Goal: Complete application form: Complete application form

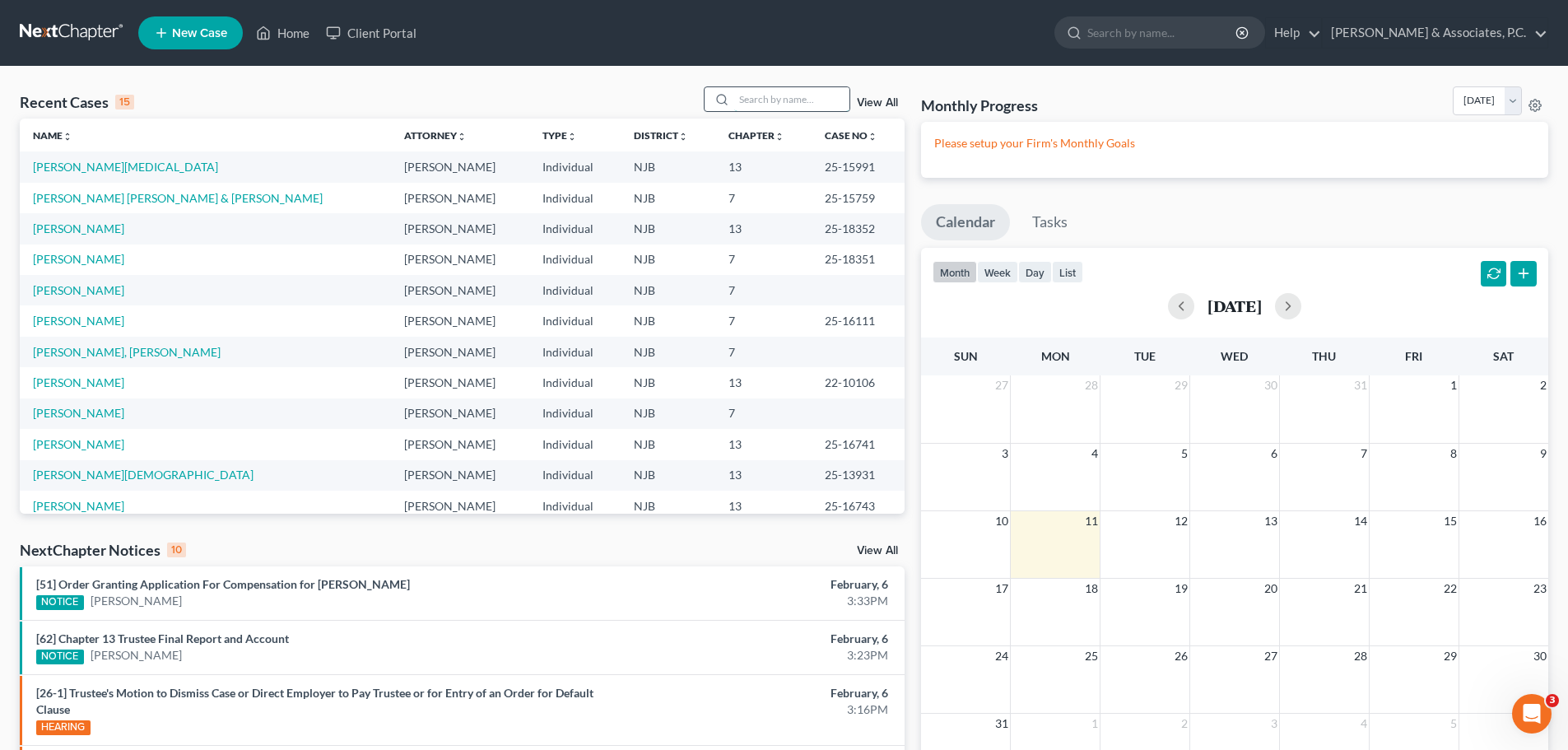
click at [786, 103] on input "search" at bounding box center [791, 99] width 115 height 24
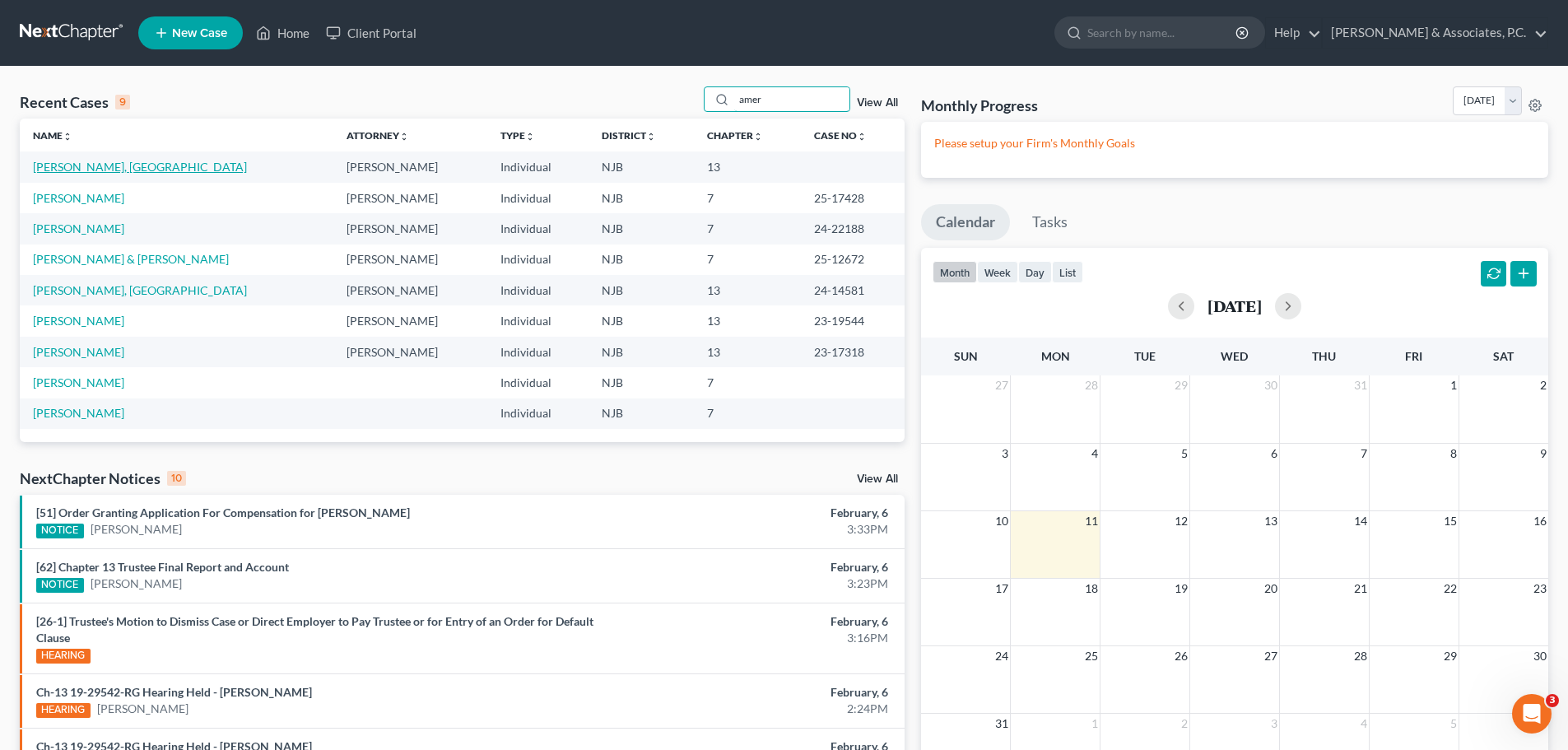
type input "amer"
click at [90, 160] on link "[PERSON_NAME], [GEOGRAPHIC_DATA]" at bounding box center [139, 166] width 214 height 14
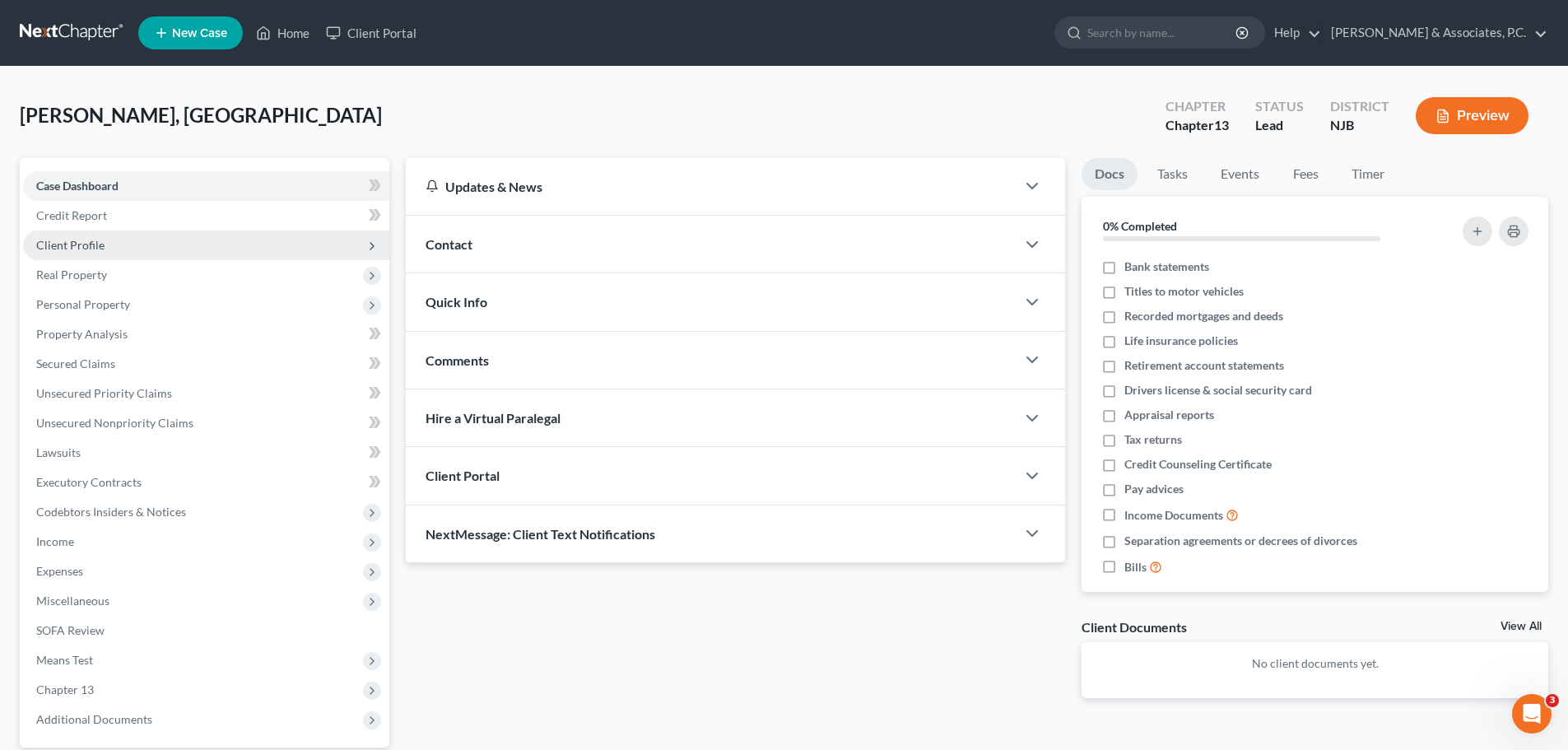
click at [114, 245] on span "Client Profile" at bounding box center [206, 245] width 367 height 30
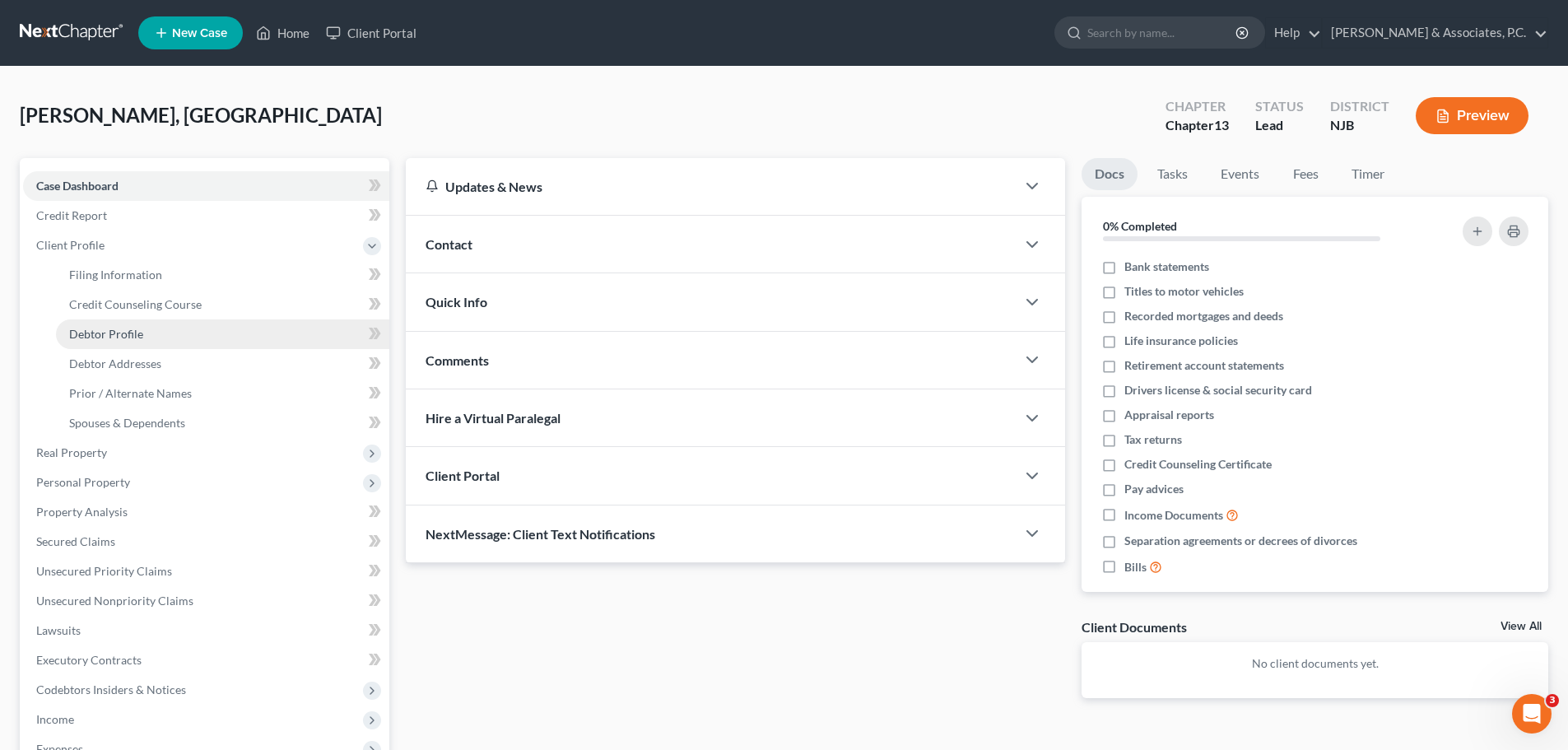
click at [141, 334] on link "Debtor Profile" at bounding box center [222, 334] width 334 height 30
select select "1"
select select "4"
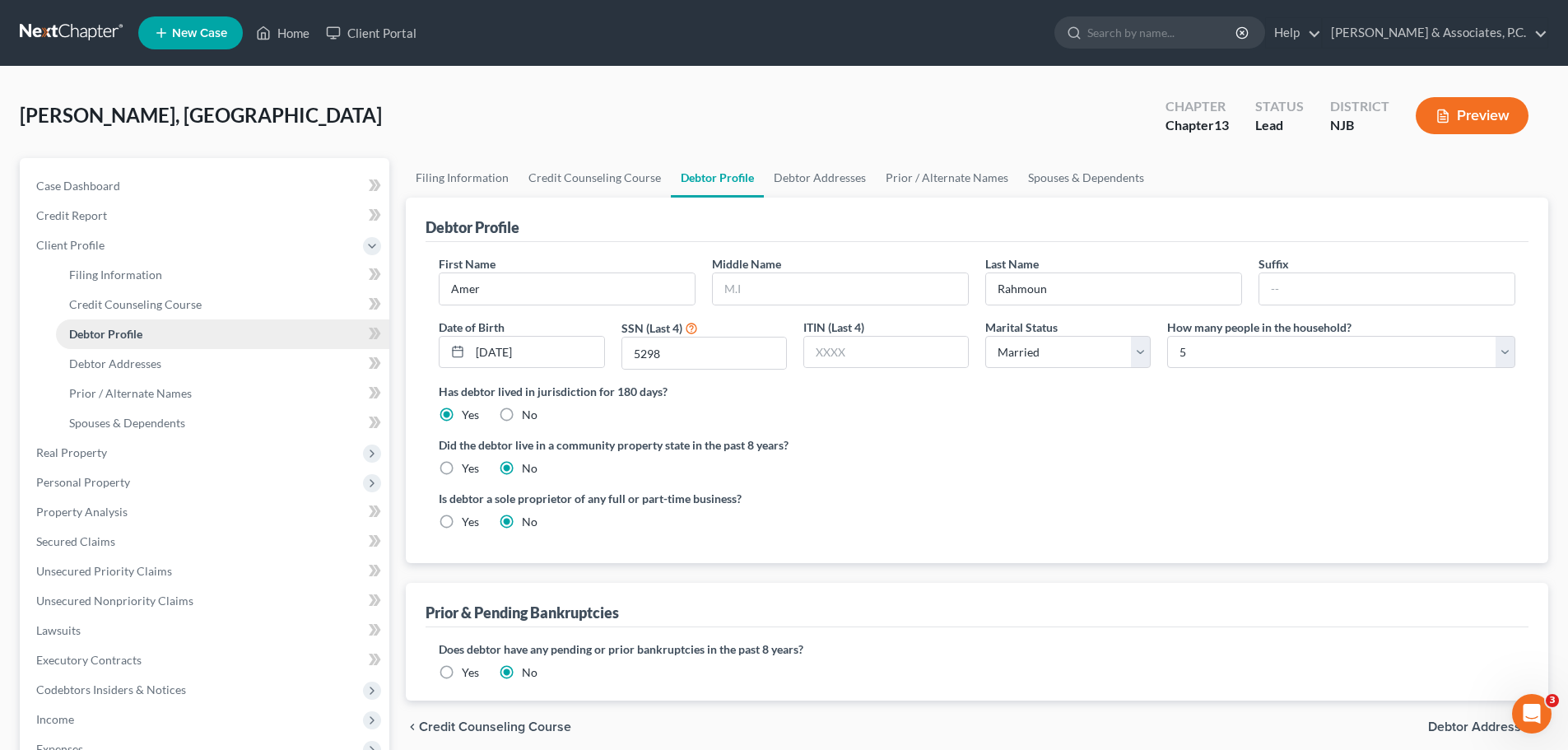
radio input "true"
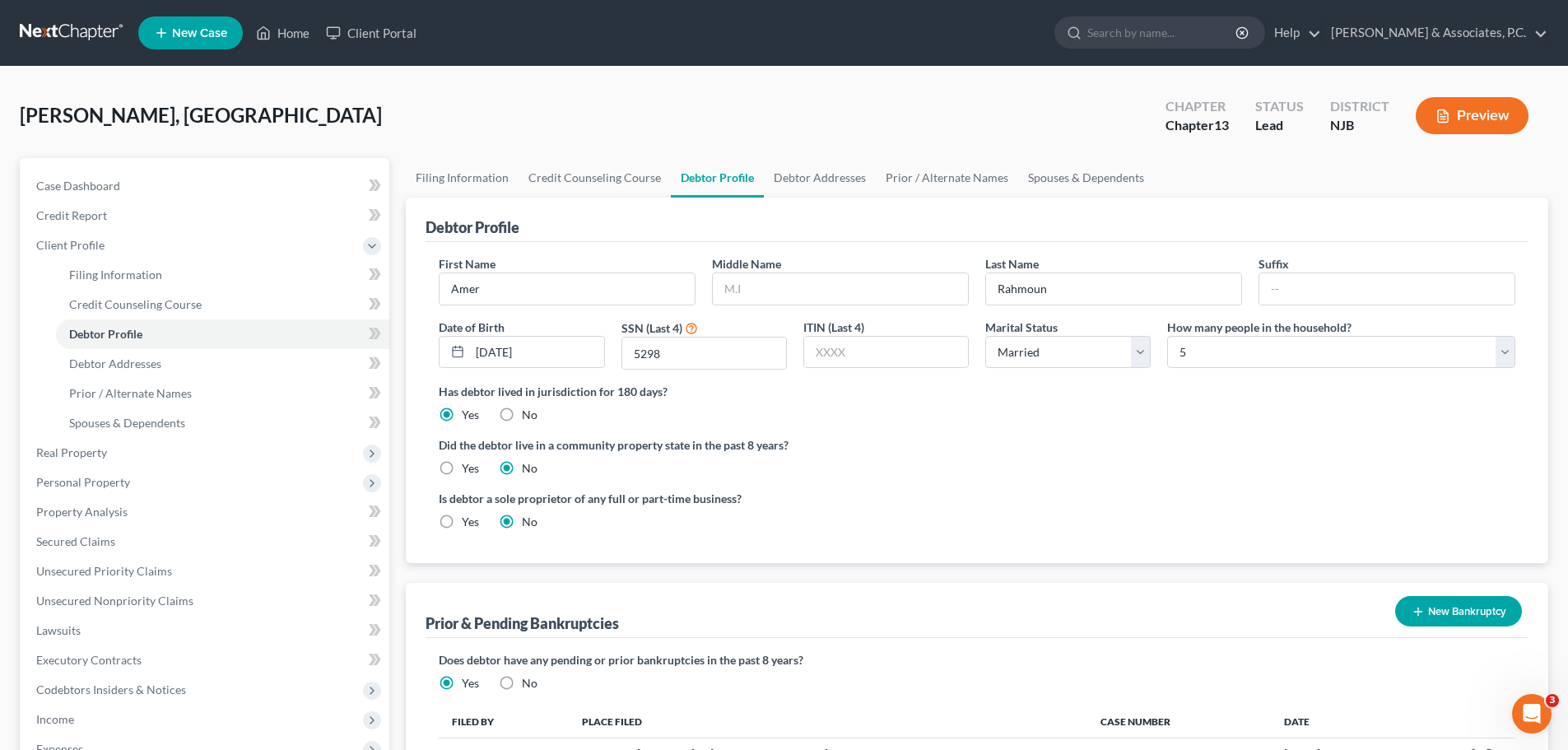
click at [78, 27] on link at bounding box center [72, 33] width 105 height 30
